Goal: Check status: Check status

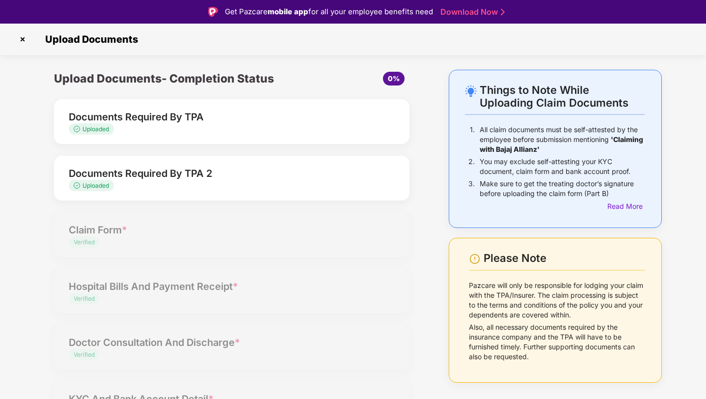
click at [25, 37] on img at bounding box center [23, 39] width 16 height 16
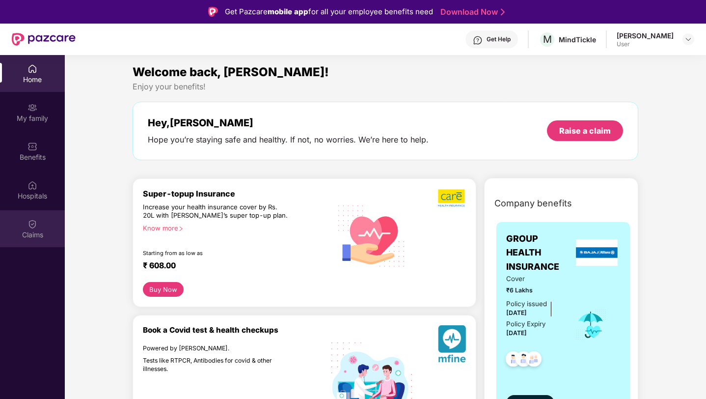
click at [34, 230] on div "Claims" at bounding box center [32, 235] width 65 height 10
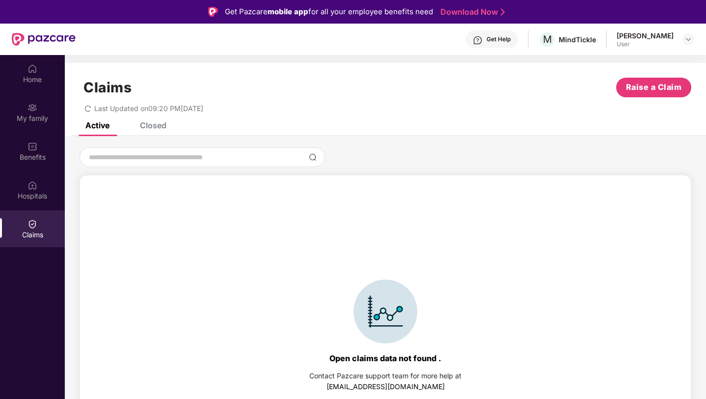
scroll to position [22, 0]
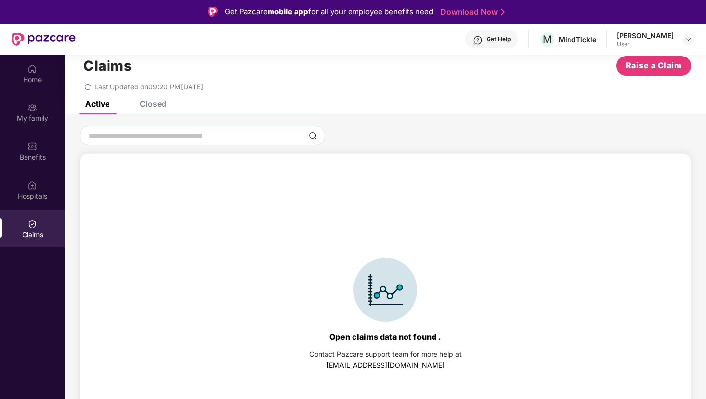
click at [105, 107] on div "Active" at bounding box center [97, 104] width 24 height 10
click at [155, 99] on div "Claims Raise a Claim Last Updated on 09:20 PM[DATE]" at bounding box center [385, 70] width 641 height 59
click at [155, 106] on div "Closed" at bounding box center [153, 104] width 27 height 10
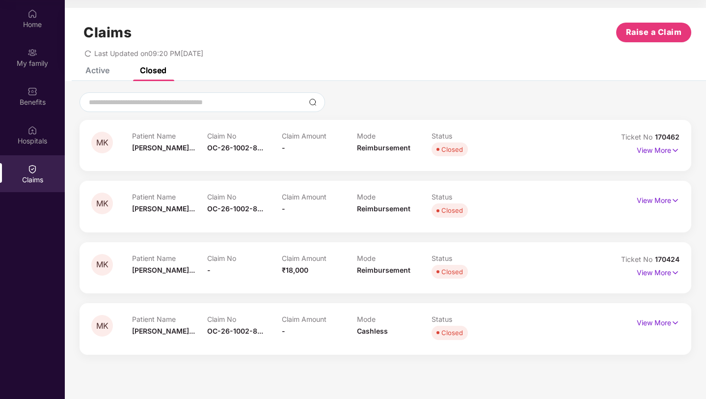
scroll to position [40, 0]
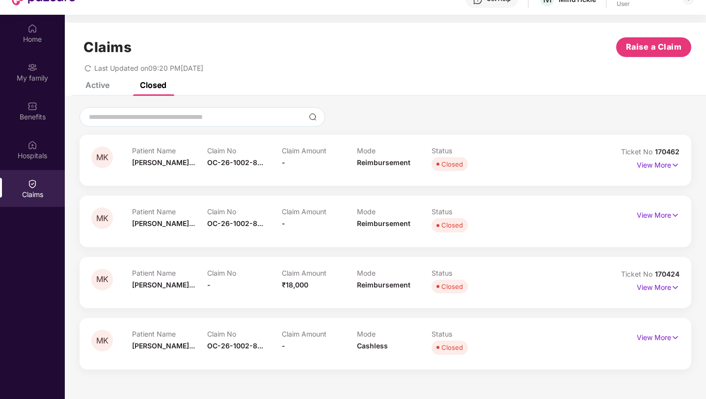
click at [104, 84] on div "Active" at bounding box center [97, 85] width 24 height 10
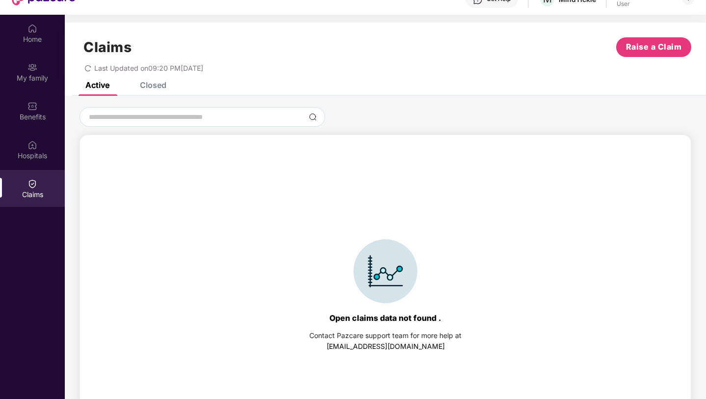
click at [97, 87] on div "Active" at bounding box center [97, 85] width 24 height 10
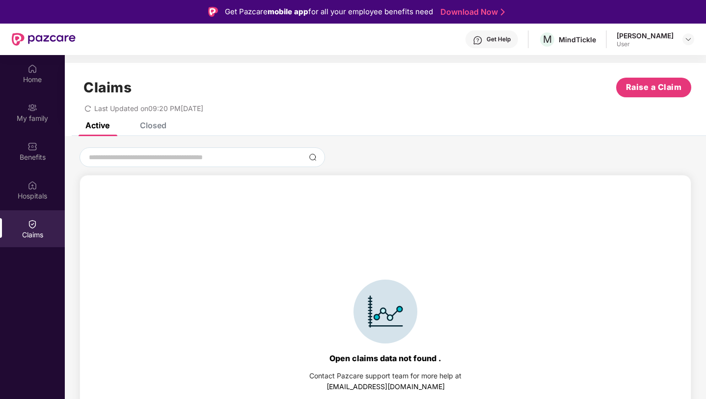
click at [148, 123] on div "Closed" at bounding box center [153, 125] width 27 height 10
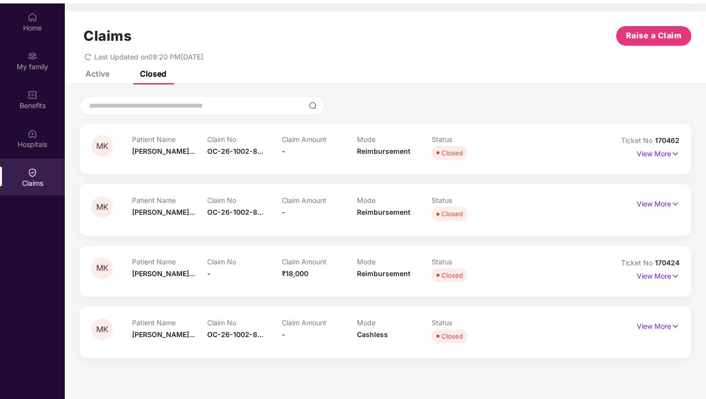
scroll to position [53, 0]
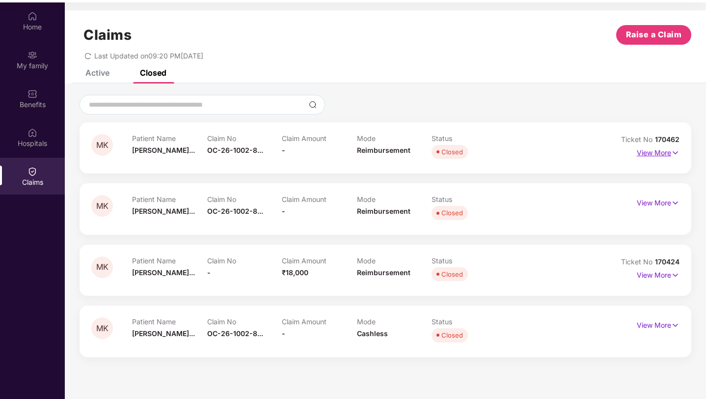
click at [650, 153] on p "View More" at bounding box center [658, 151] width 43 height 13
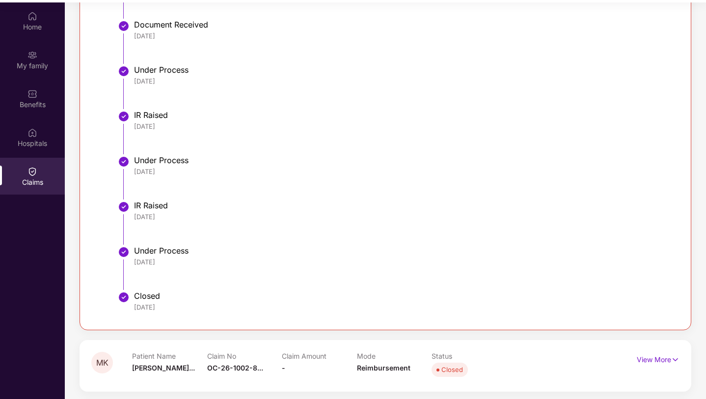
scroll to position [325, 0]
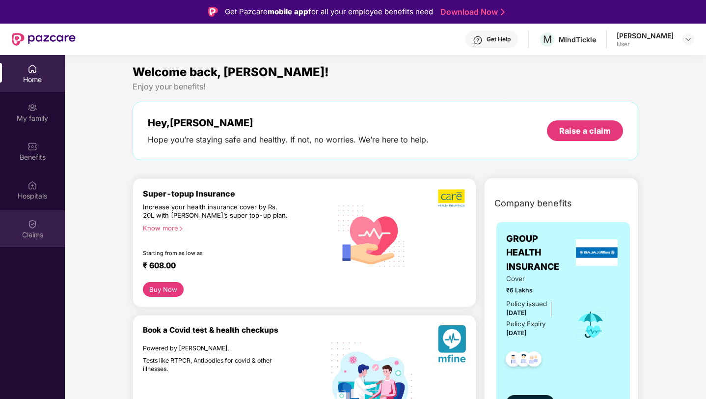
click at [30, 228] on img at bounding box center [32, 224] width 10 height 10
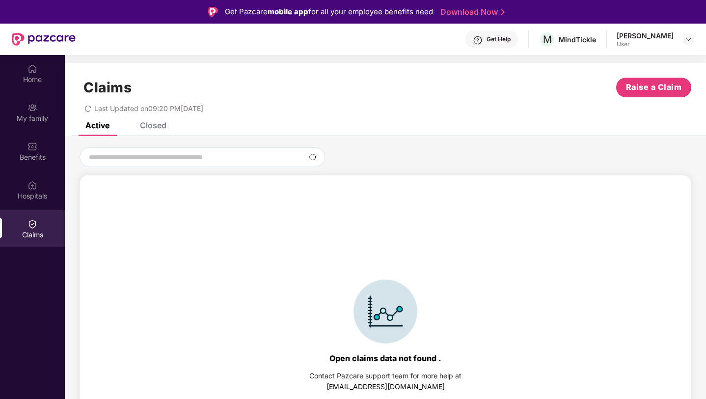
click at [150, 129] on div "Closed" at bounding box center [153, 125] width 27 height 10
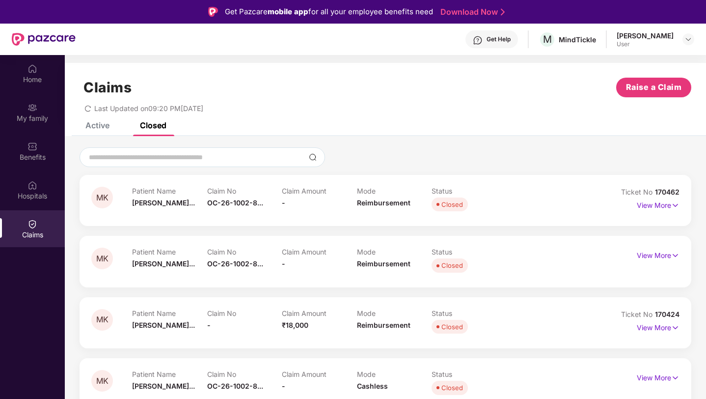
scroll to position [55, 0]
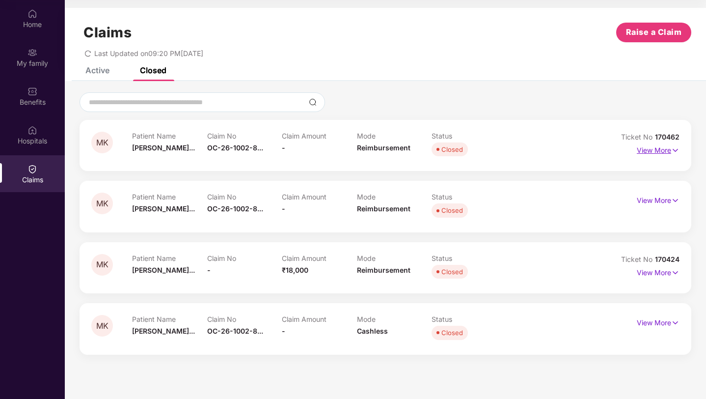
click at [650, 151] on p "View More" at bounding box center [658, 148] width 43 height 13
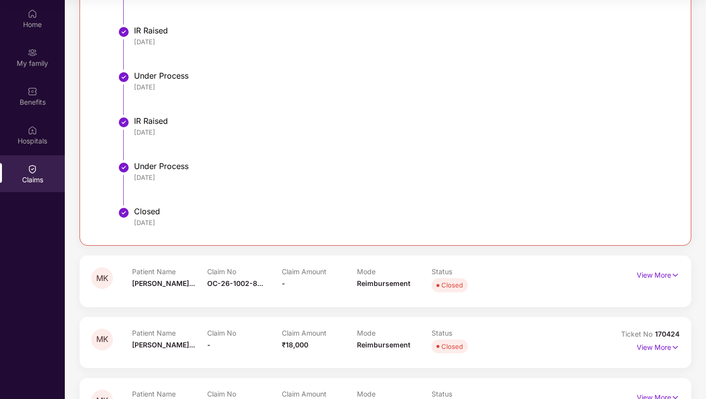
scroll to position [397, 0]
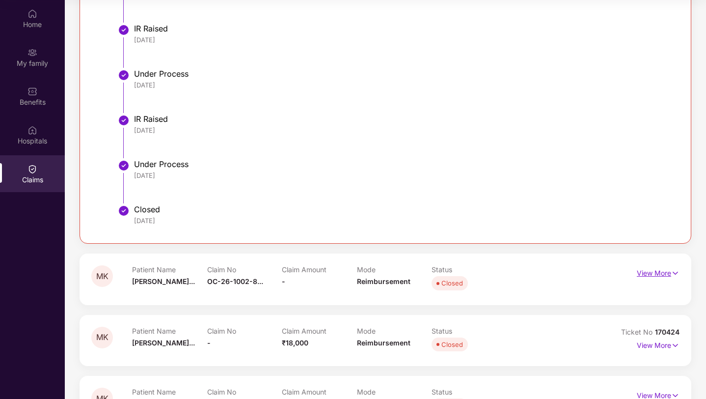
click at [647, 268] on p "View More" at bounding box center [658, 271] width 43 height 13
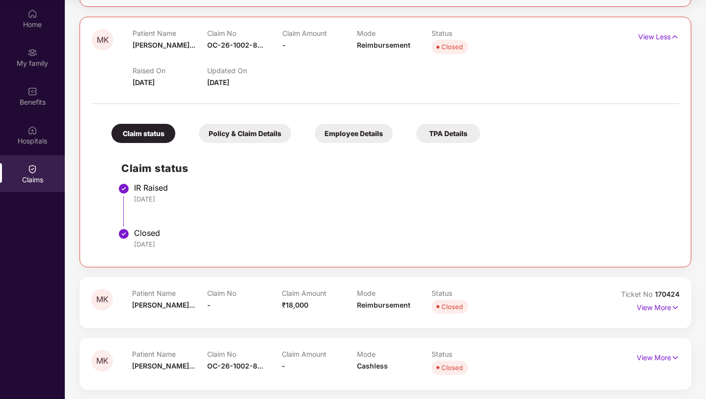
scroll to position [634, 0]
click at [665, 355] on p "View More" at bounding box center [658, 356] width 43 height 13
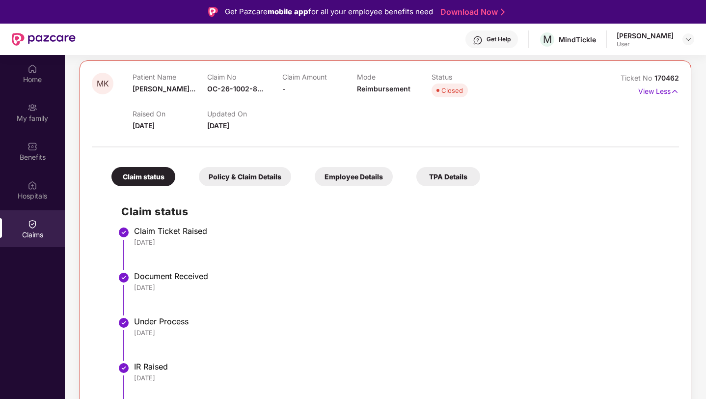
scroll to position [111, 0]
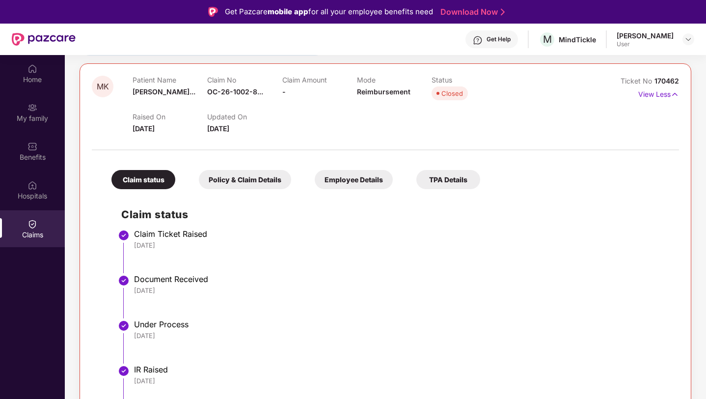
click at [436, 179] on div "TPA Details" at bounding box center [448, 179] width 64 height 19
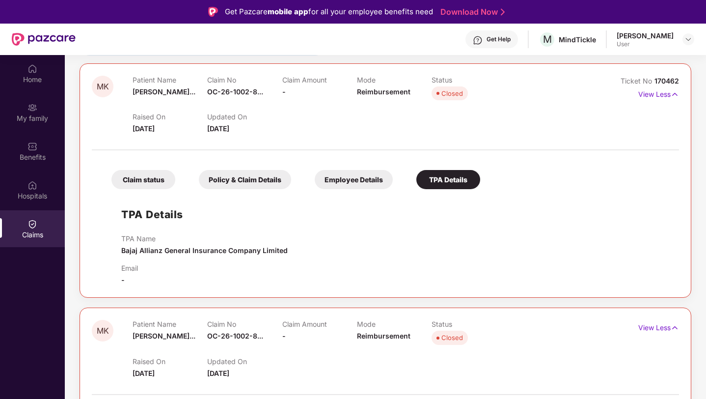
click at [159, 181] on div "Claim status" at bounding box center [143, 179] width 64 height 19
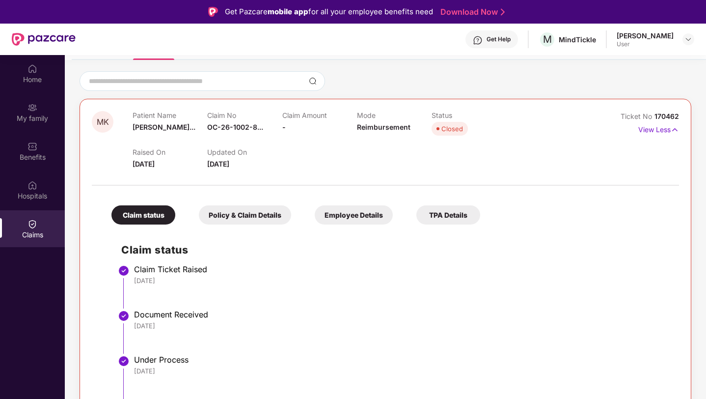
scroll to position [0, 0]
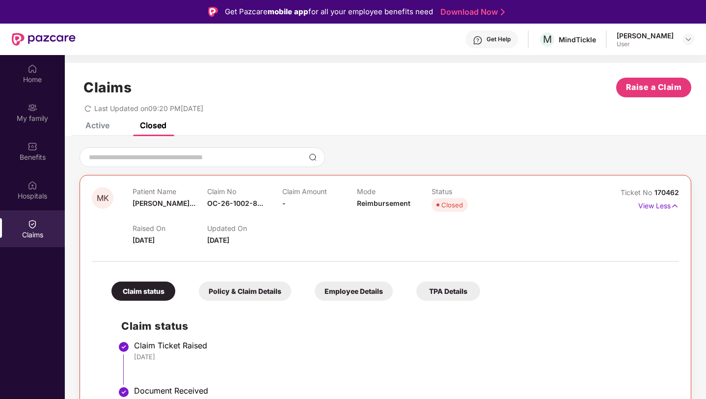
click at [91, 122] on div "Active" at bounding box center [97, 125] width 24 height 10
